Goal: Check status: Check status

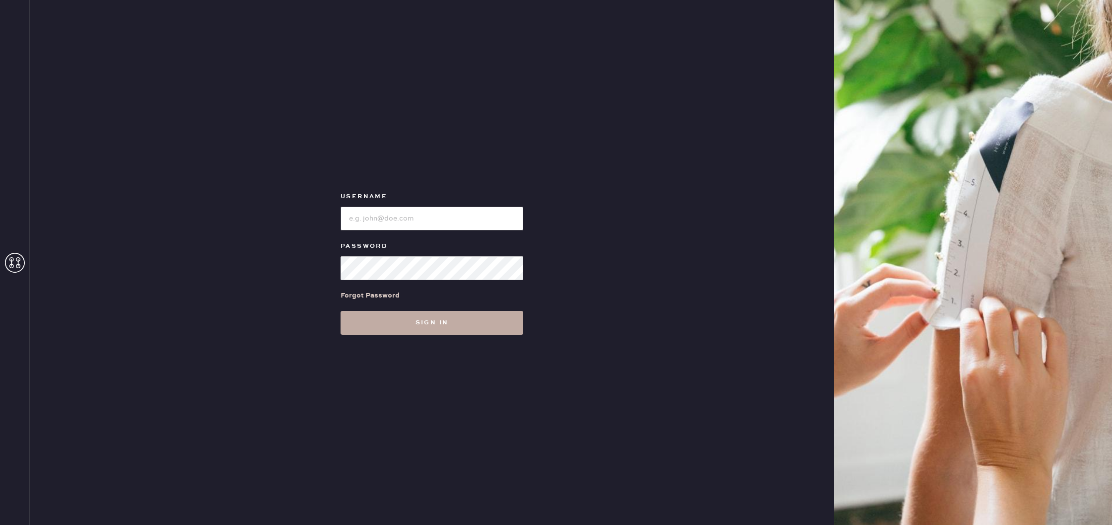
type input "reformationuppereastside"
click at [436, 327] on button "Sign in" at bounding box center [431, 323] width 183 height 24
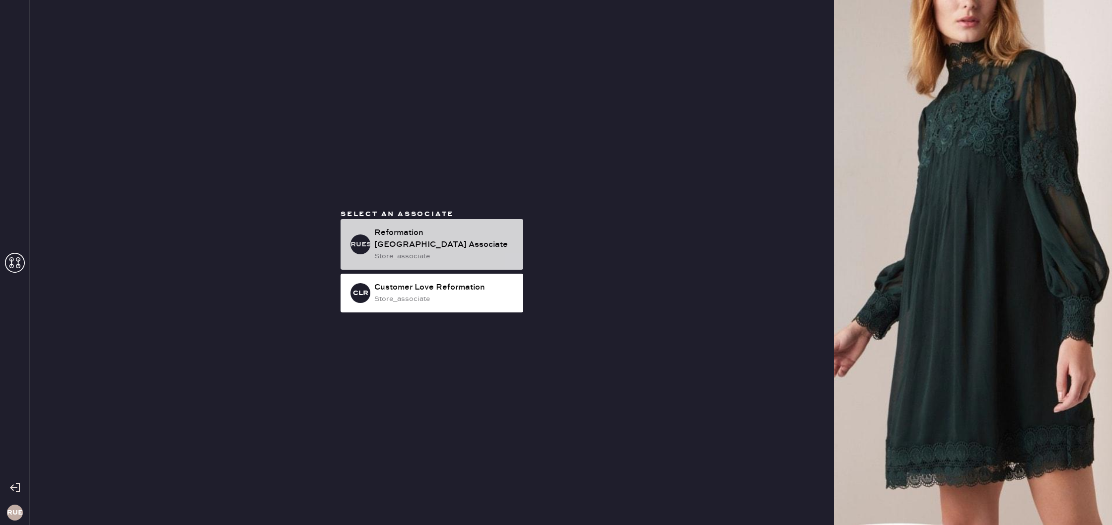
click at [431, 253] on div "store_associate" at bounding box center [444, 256] width 141 height 11
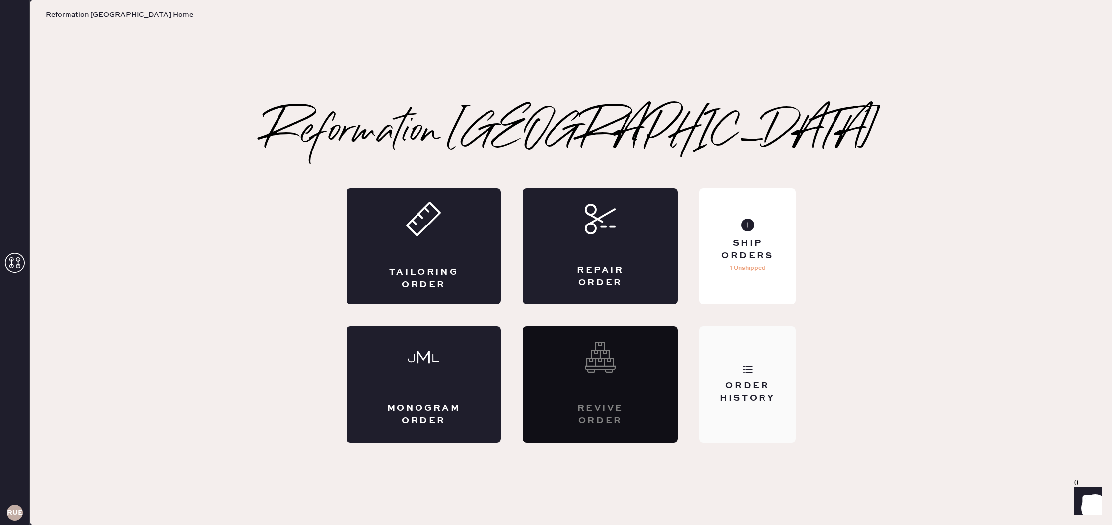
click at [749, 341] on div "Order History" at bounding box center [747, 384] width 96 height 116
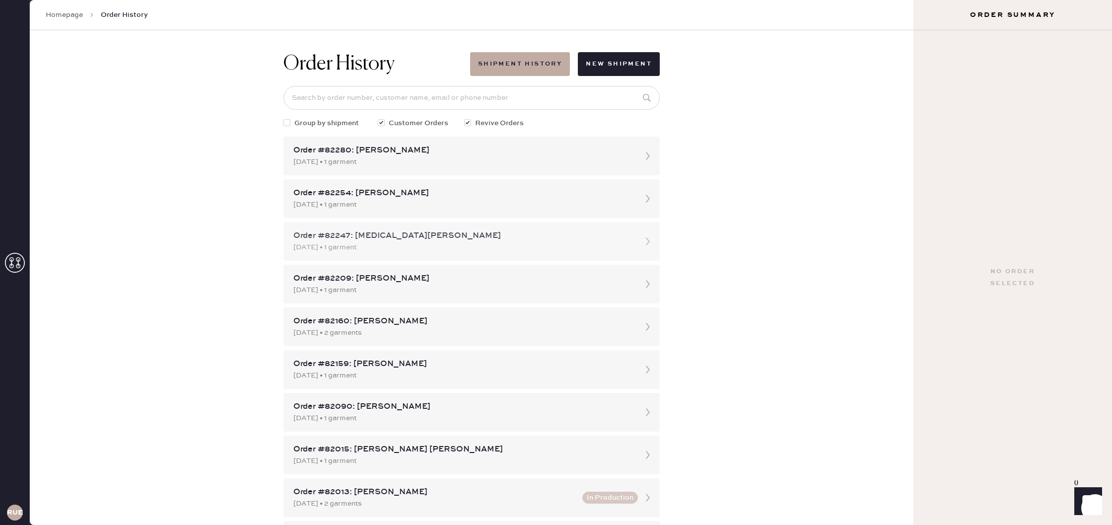
click at [505, 246] on div "[DATE] • 1 garment" at bounding box center [462, 247] width 338 height 11
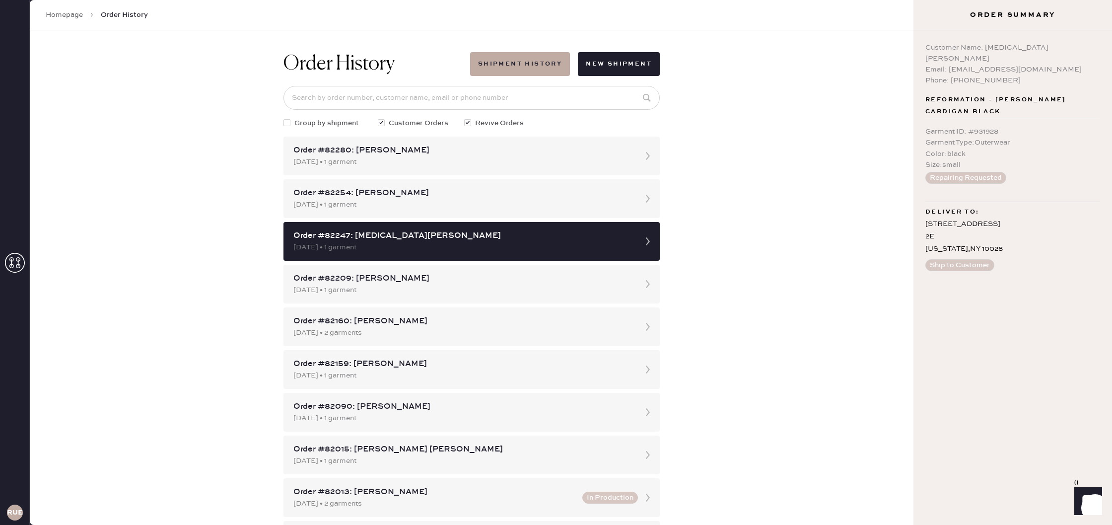
click at [505, 246] on div "[DATE] • 1 garment" at bounding box center [462, 247] width 338 height 11
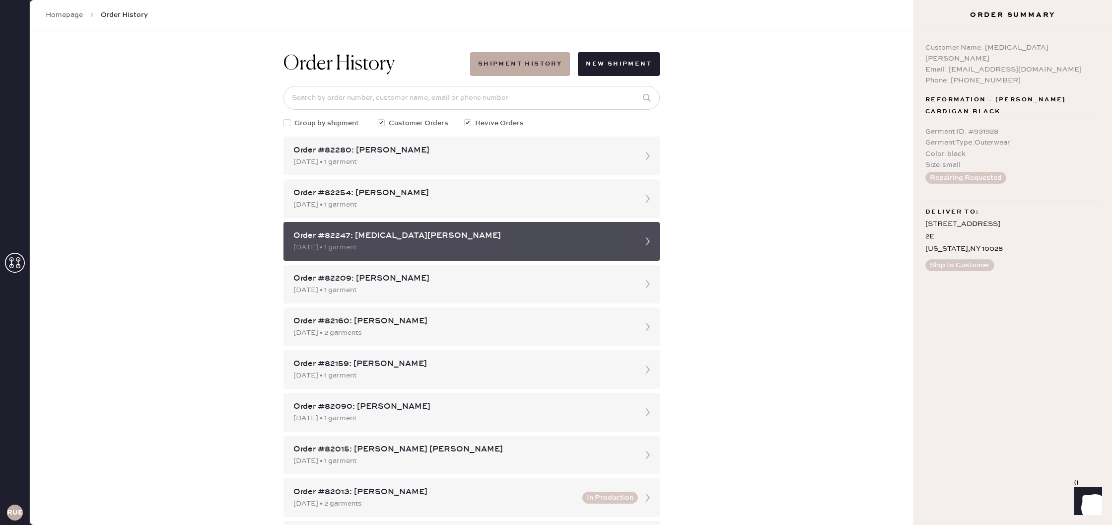
click at [605, 232] on div "Order #82247: [MEDICAL_DATA][PERSON_NAME]" at bounding box center [462, 236] width 338 height 12
click at [647, 238] on use at bounding box center [648, 241] width 4 height 8
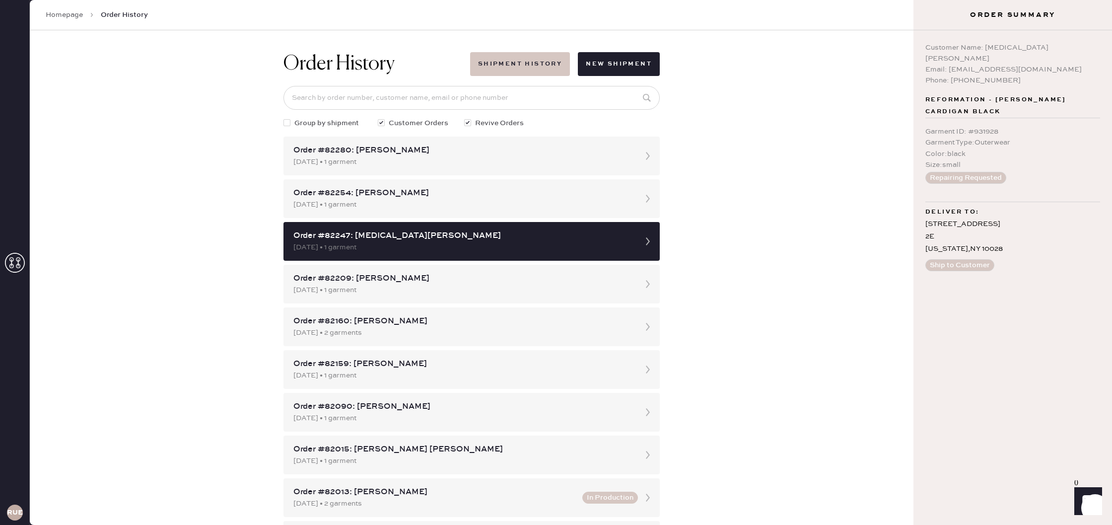
click at [527, 61] on button "Shipment History" at bounding box center [520, 64] width 100 height 24
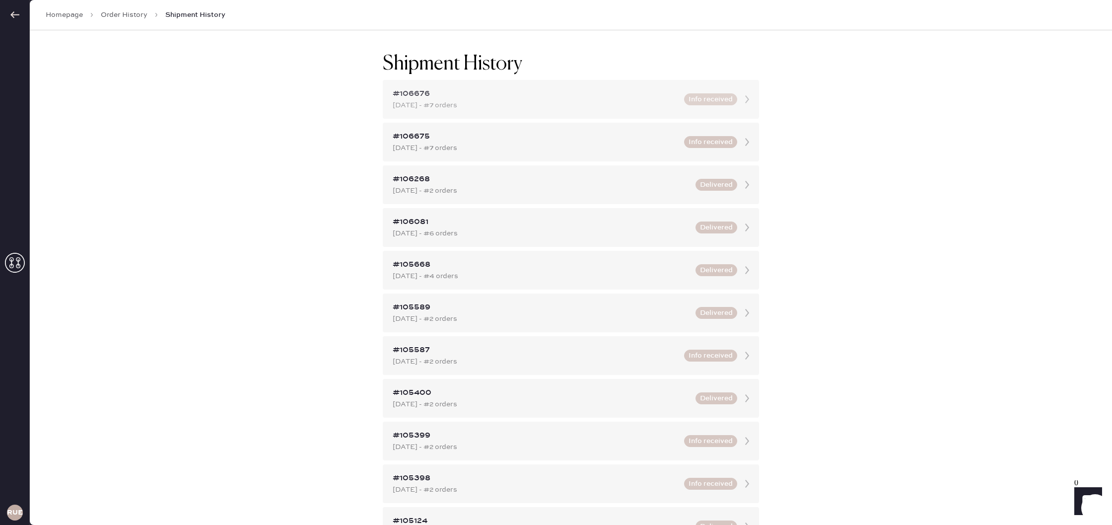
click at [742, 102] on icon at bounding box center [747, 99] width 20 height 20
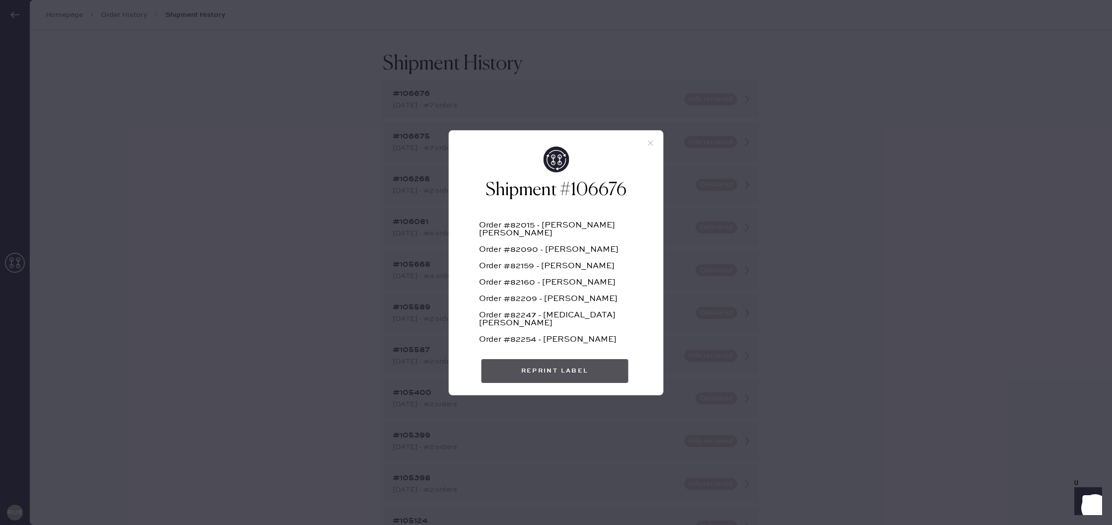
click at [560, 376] on button "Reprint Label" at bounding box center [554, 371] width 147 height 24
